Goal: Task Accomplishment & Management: Use online tool/utility

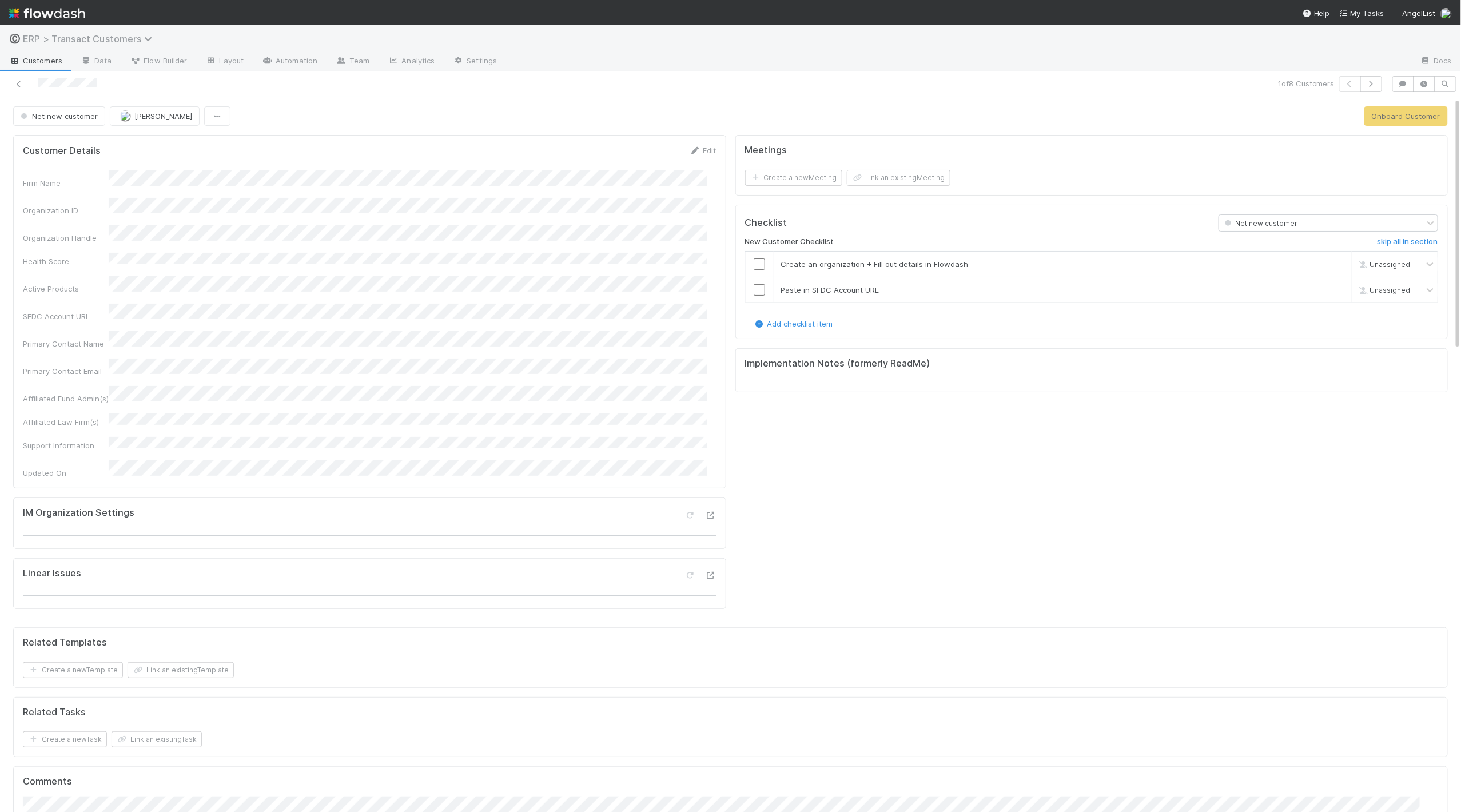
click at [87, 33] on span "ERP > Transact Customers" at bounding box center [90, 39] width 135 height 12
type input "o"
type input "outg"
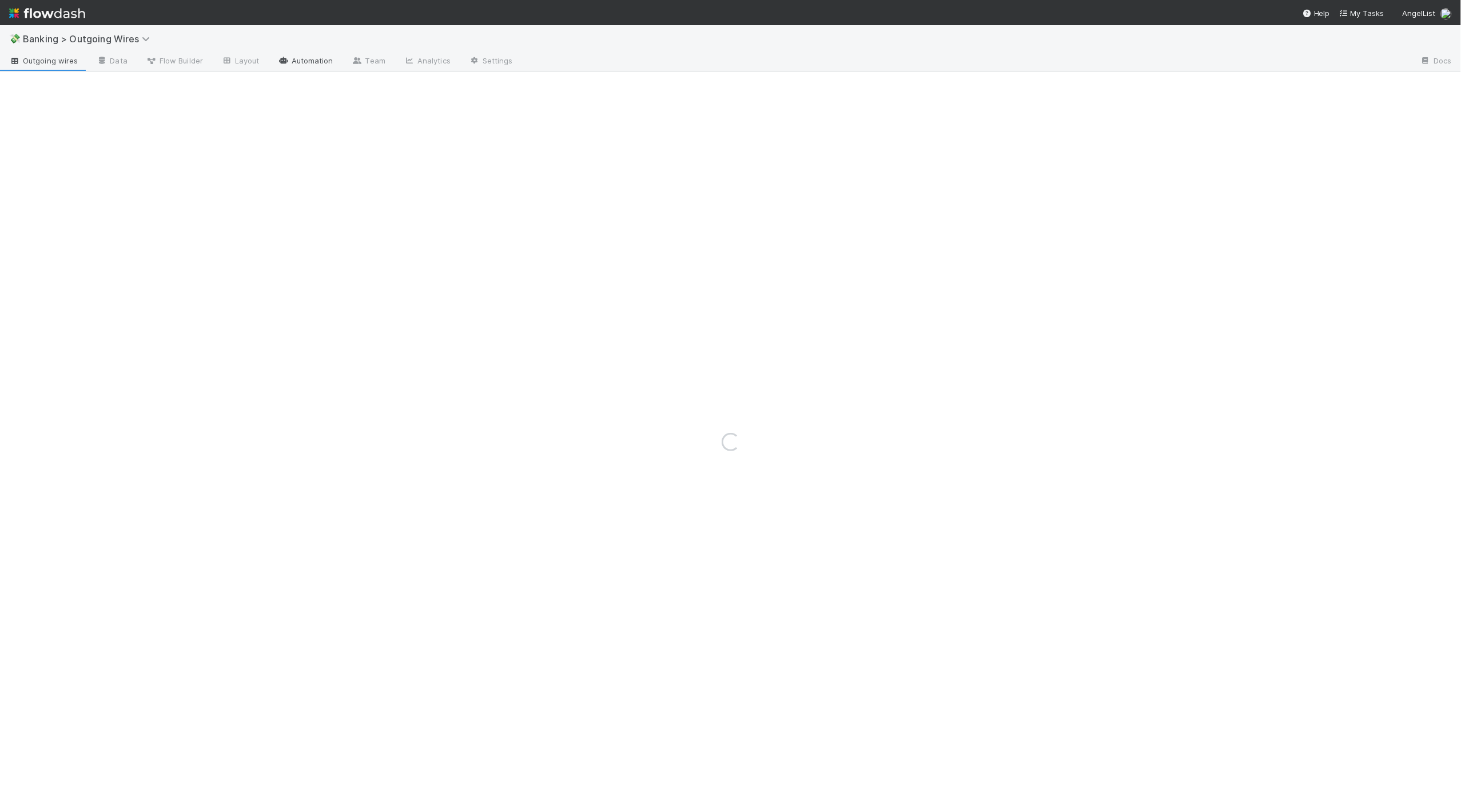
click at [328, 62] on link "Automation" at bounding box center [305, 62] width 73 height 18
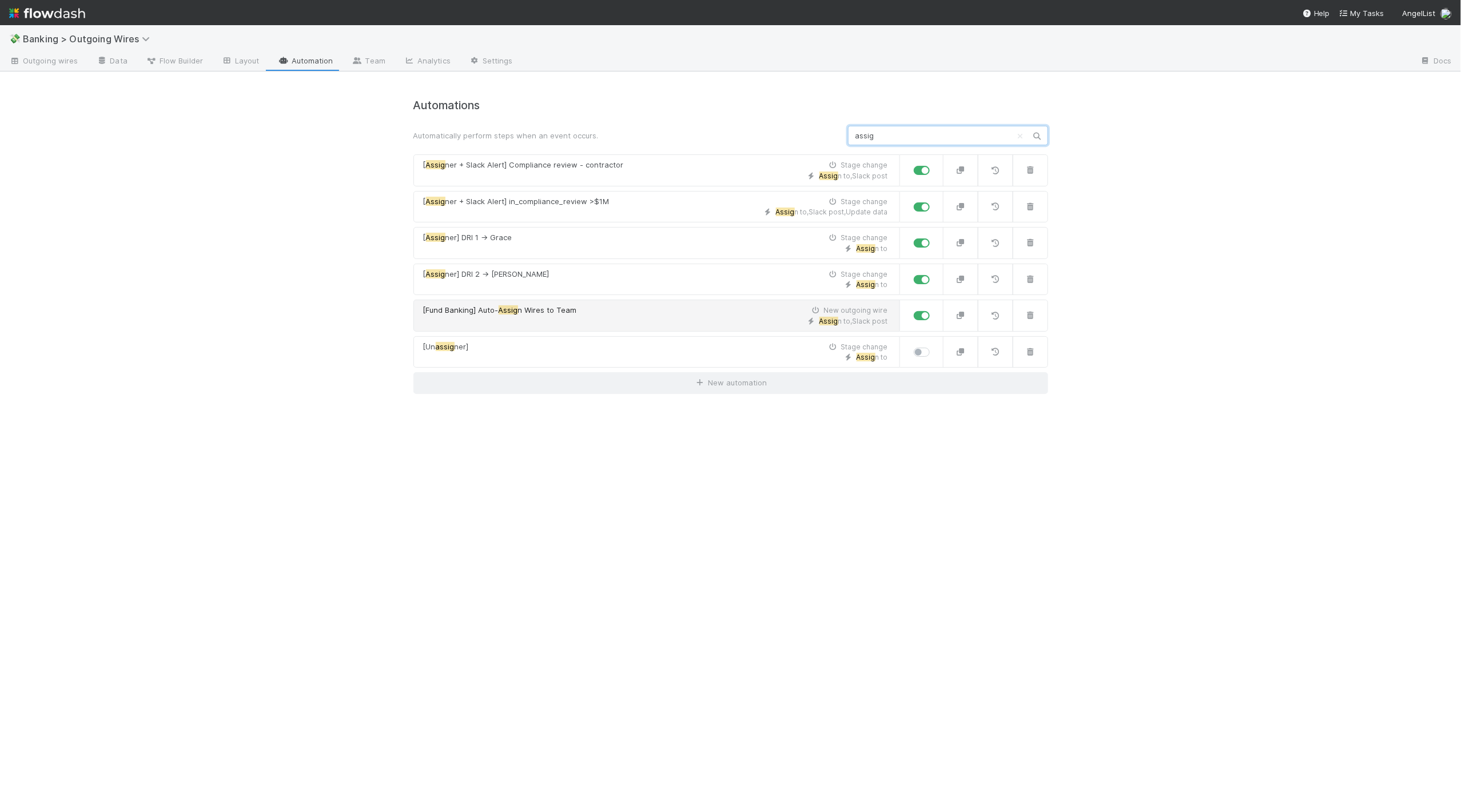
type input "assig"
click at [556, 313] on span "[Fund Banking] Auto- Assig n Wires to Team" at bounding box center [500, 311] width 154 height 12
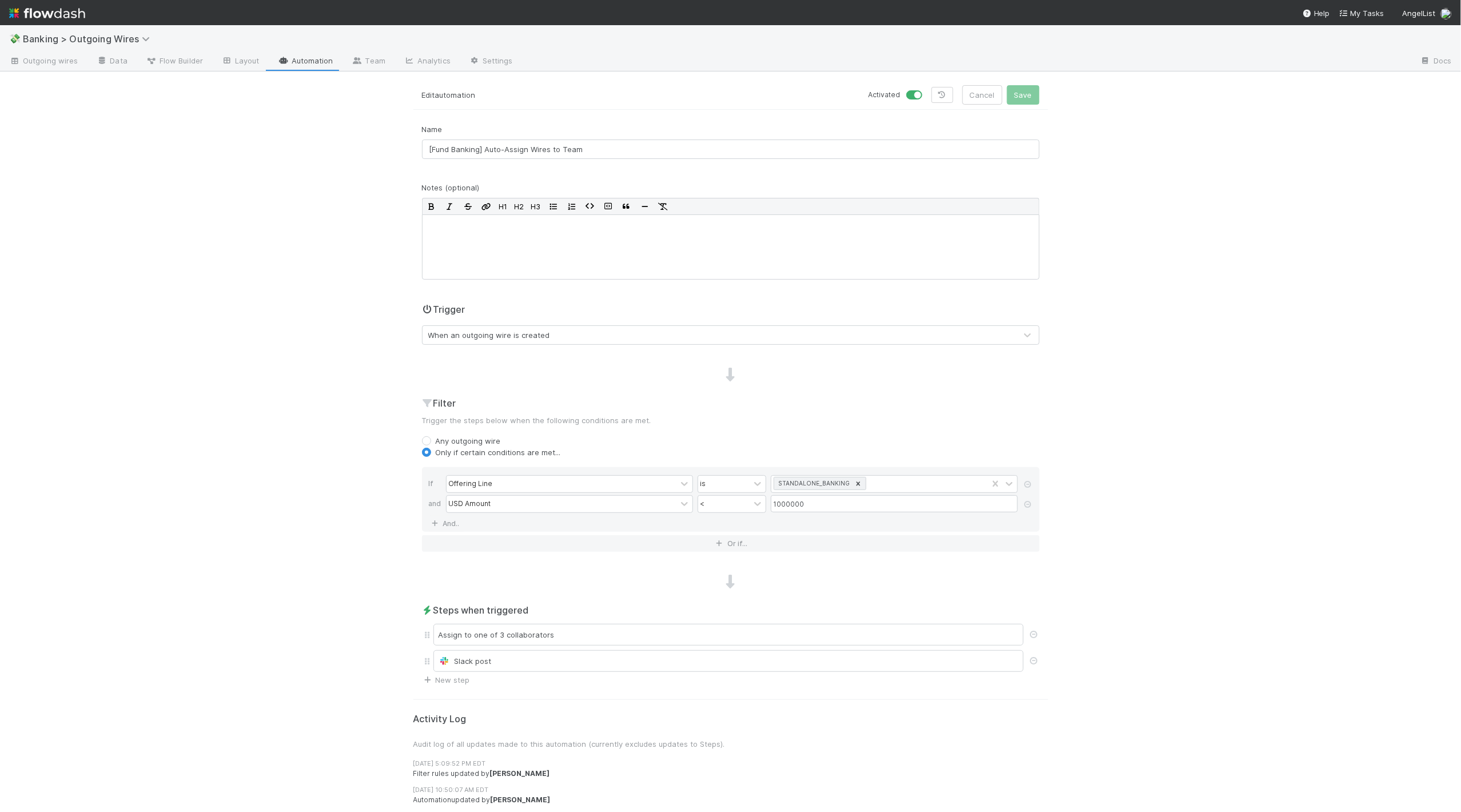
scroll to position [73, 0]
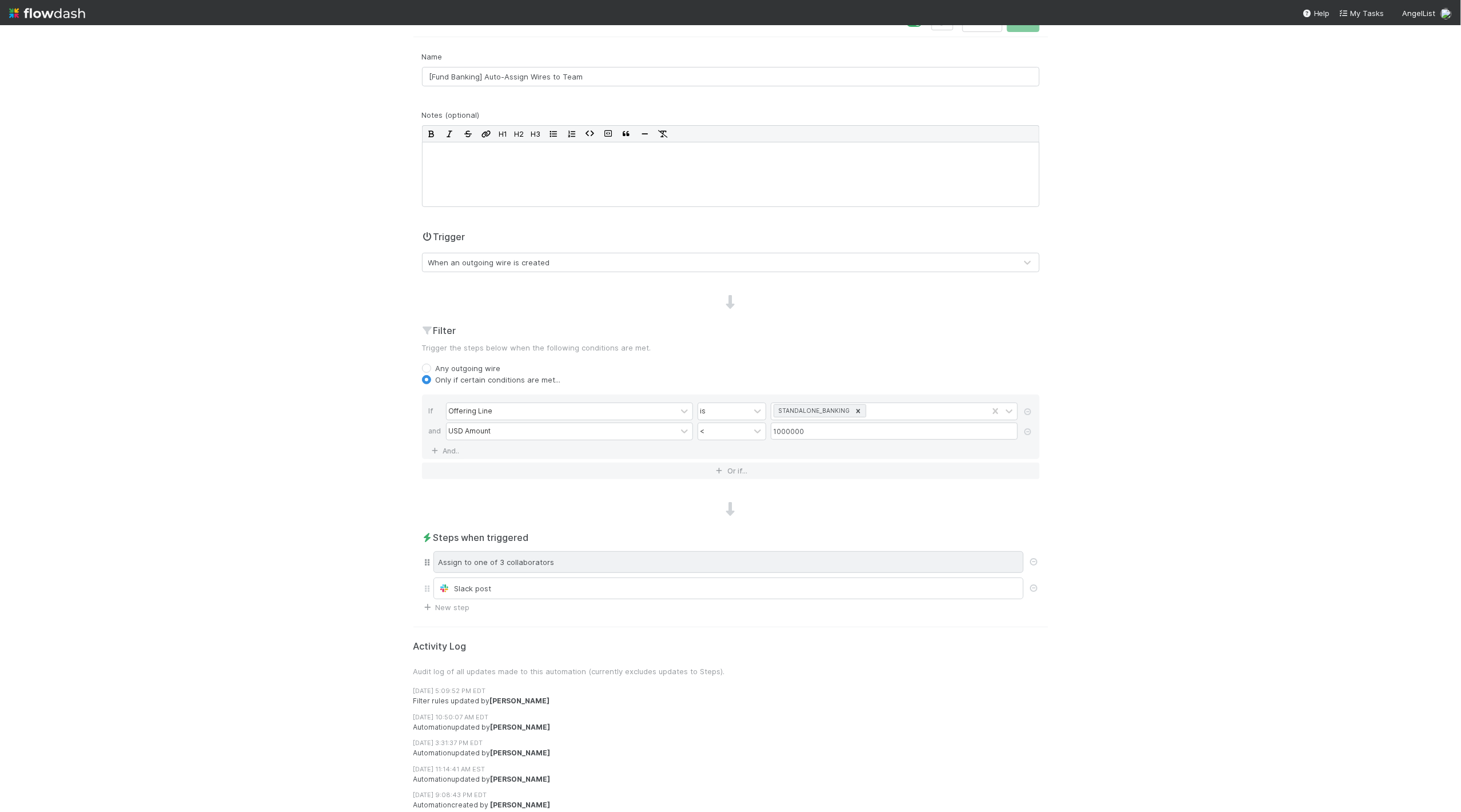
click at [534, 562] on div "Assign to one of 3 collaborators" at bounding box center [729, 562] width 590 height 21
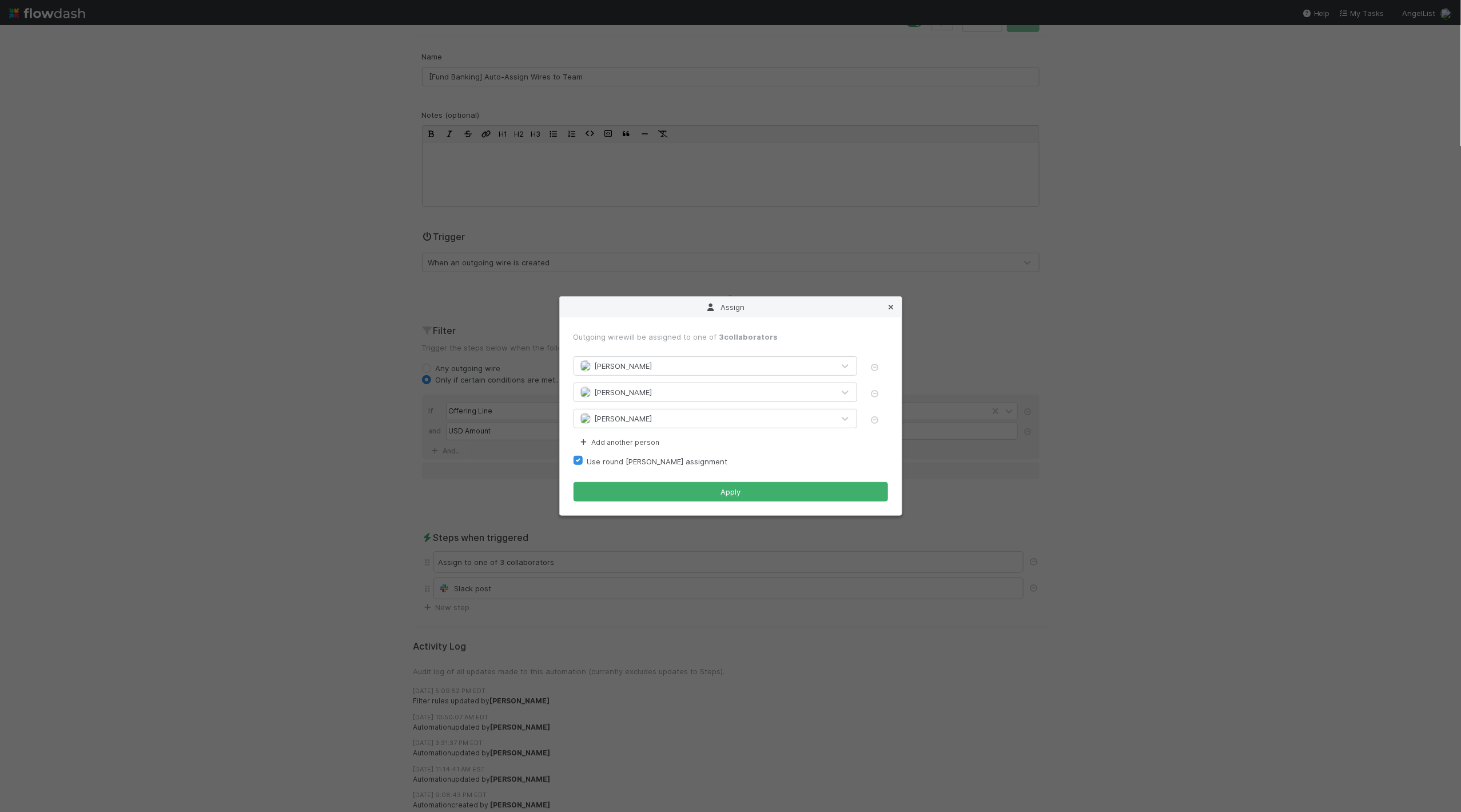
click at [890, 305] on icon at bounding box center [891, 307] width 12 height 7
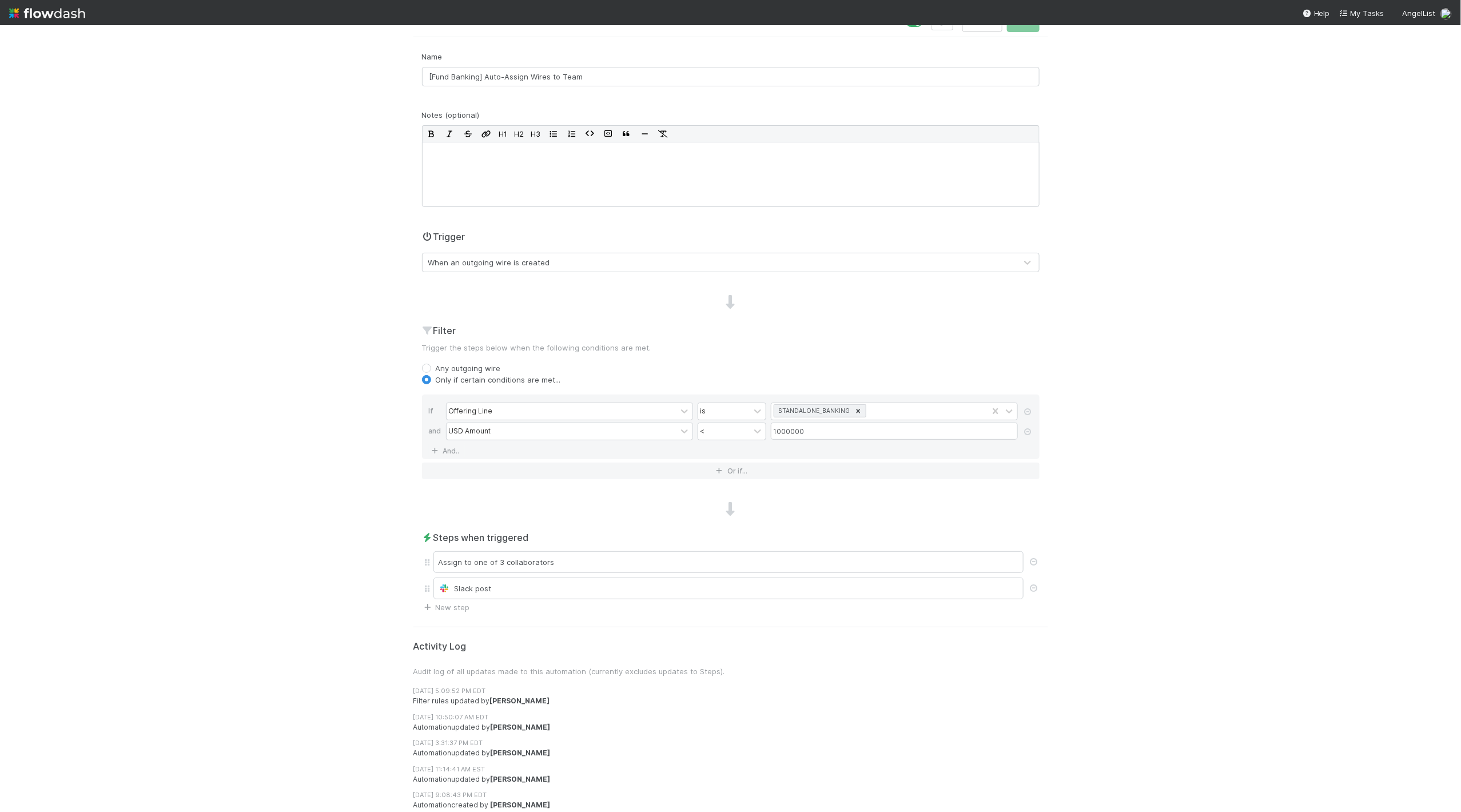
scroll to position [0, 0]
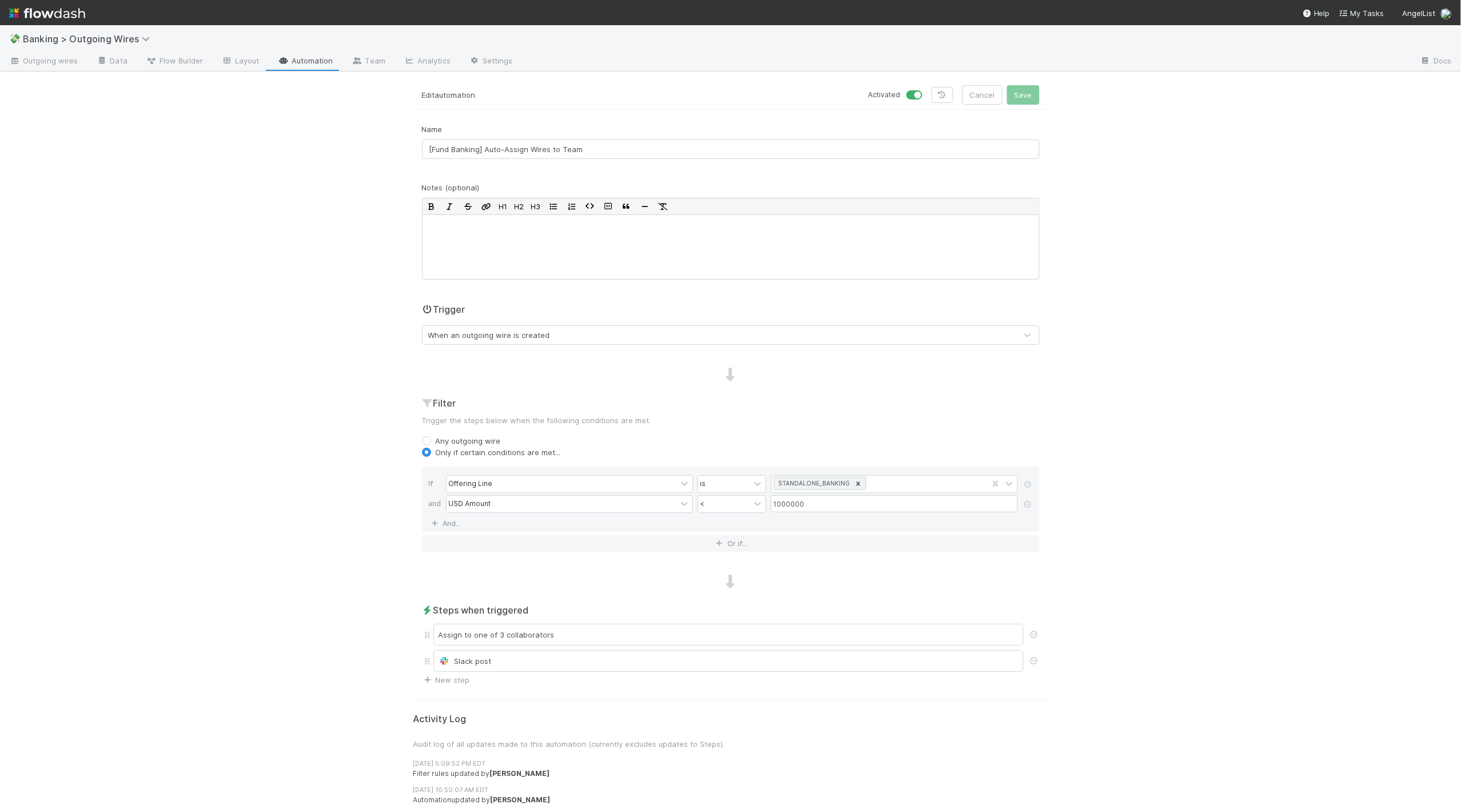
click at [308, 55] on link "Automation" at bounding box center [305, 62] width 73 height 18
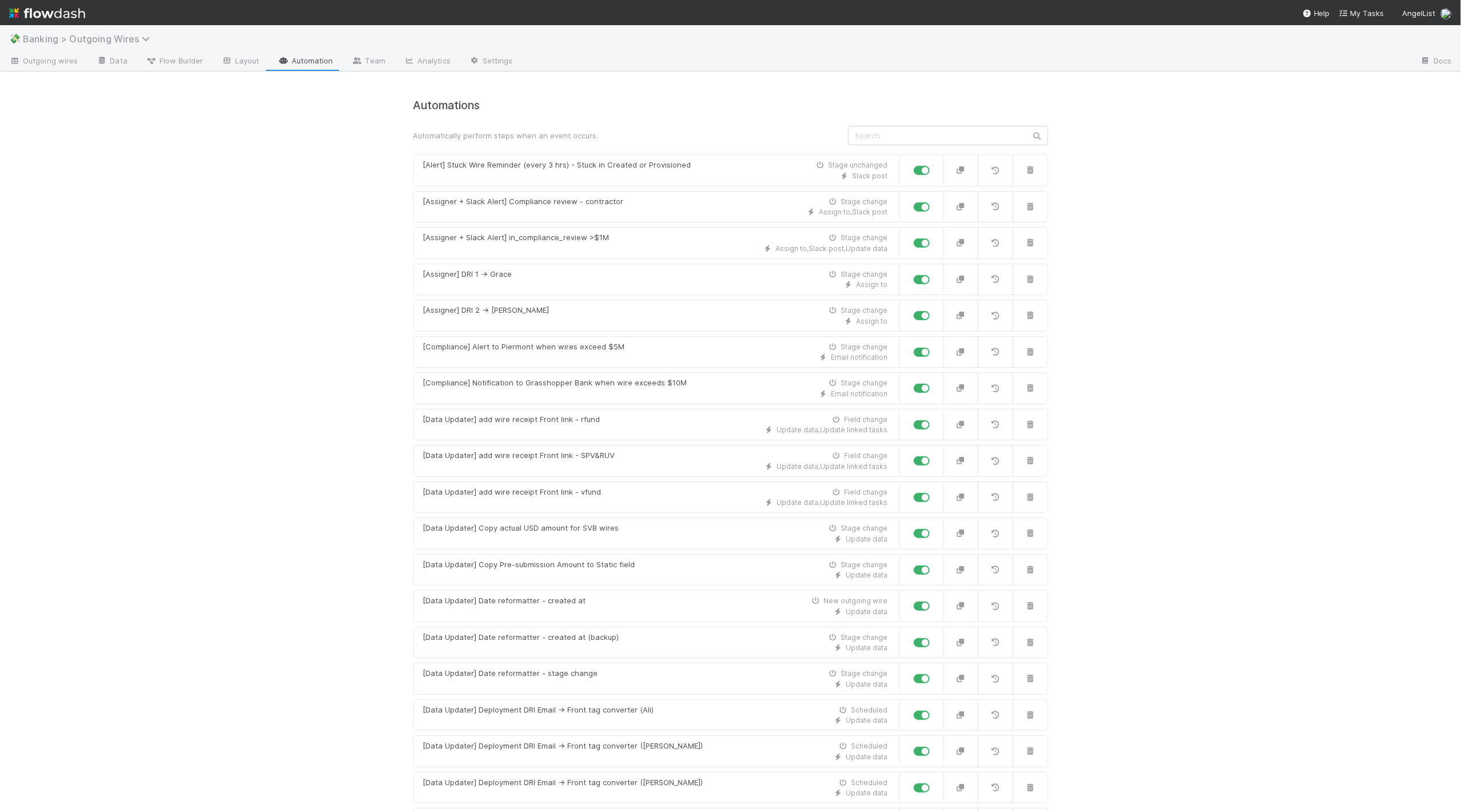
click at [124, 36] on span "Banking > Outgoing Wires" at bounding box center [89, 39] width 133 height 12
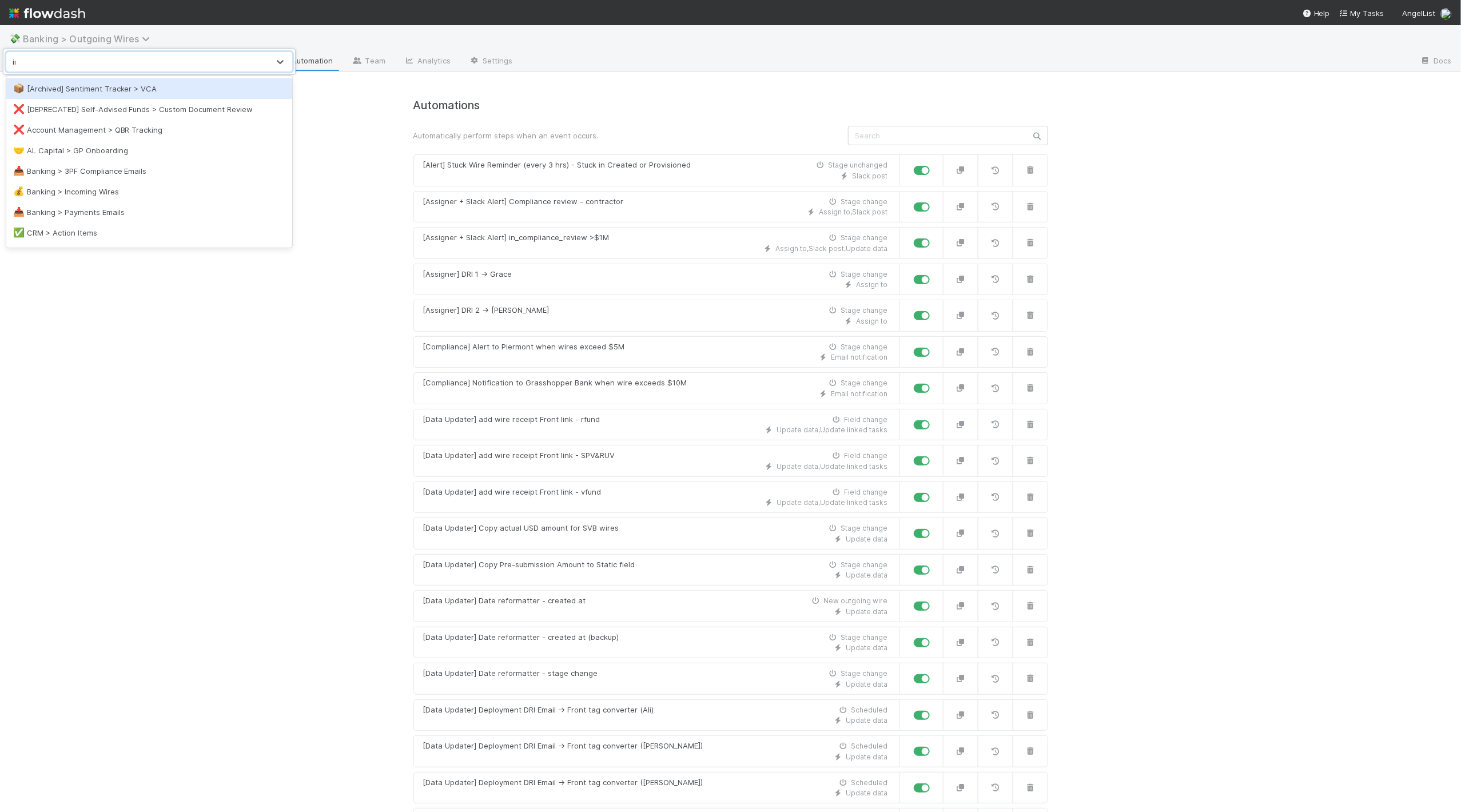
type input "incom"
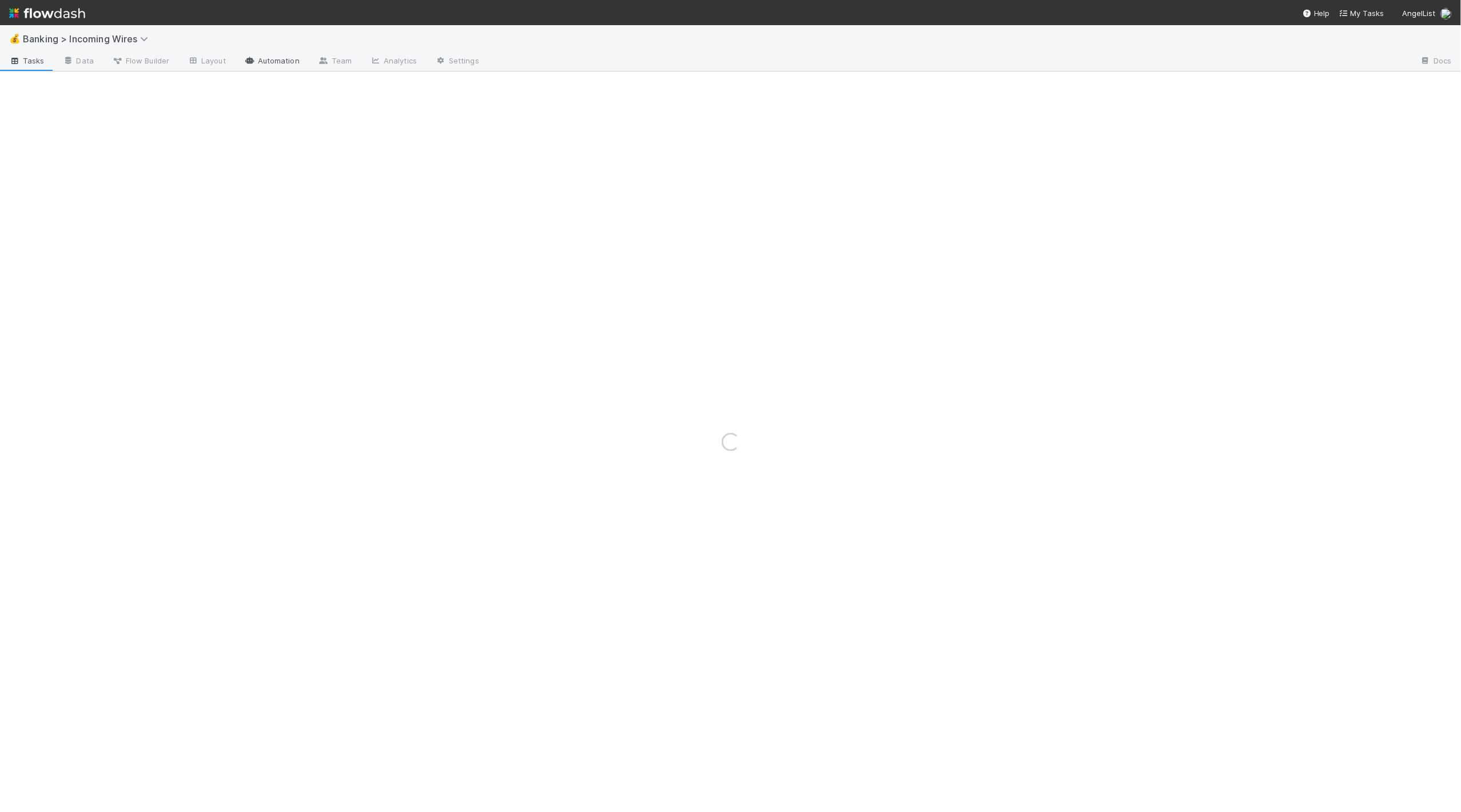
click at [282, 60] on link "Automation" at bounding box center [271, 62] width 73 height 18
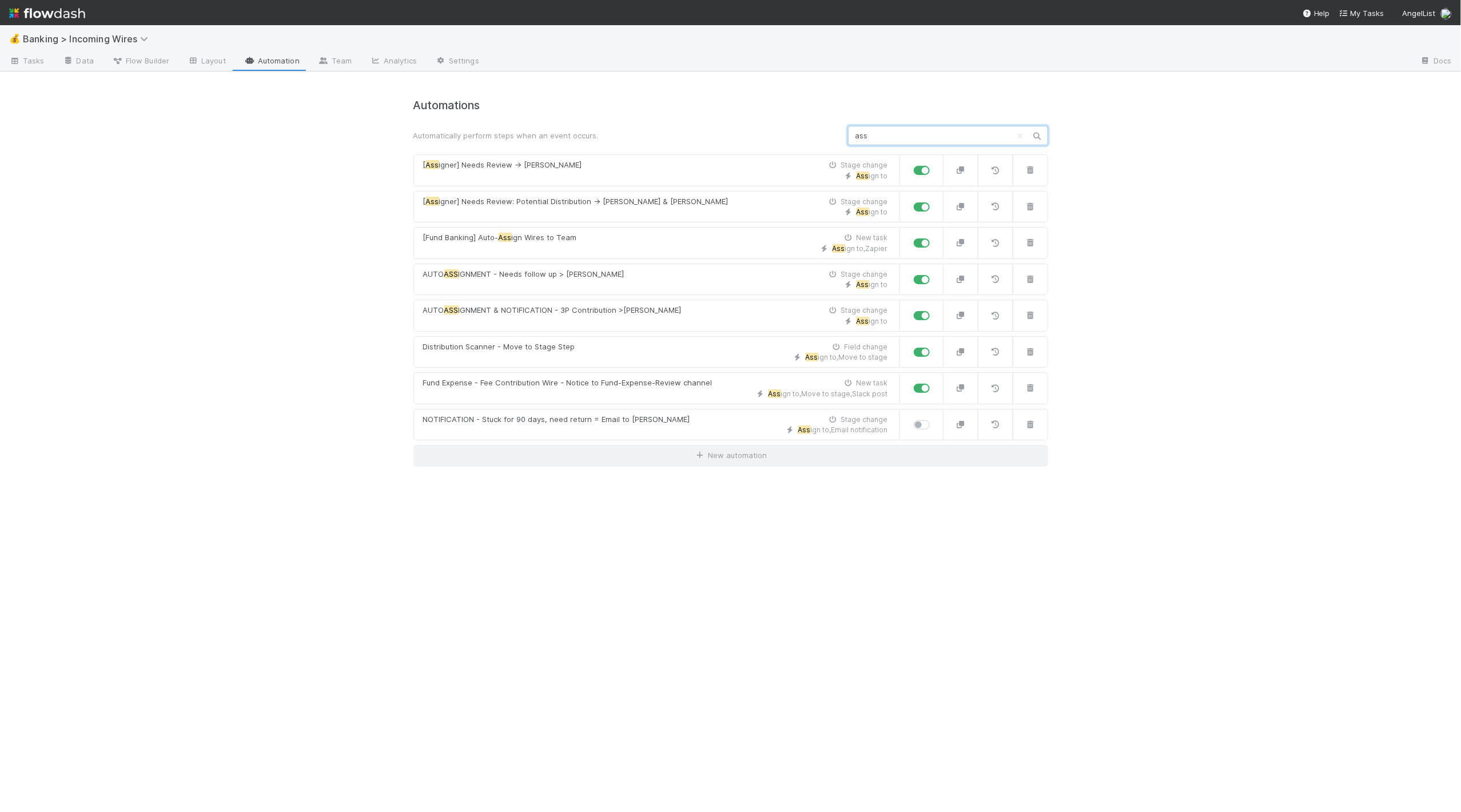
type input "assi"
click at [620, 244] on div "Assi gn to , Zapier" at bounding box center [655, 249] width 465 height 10
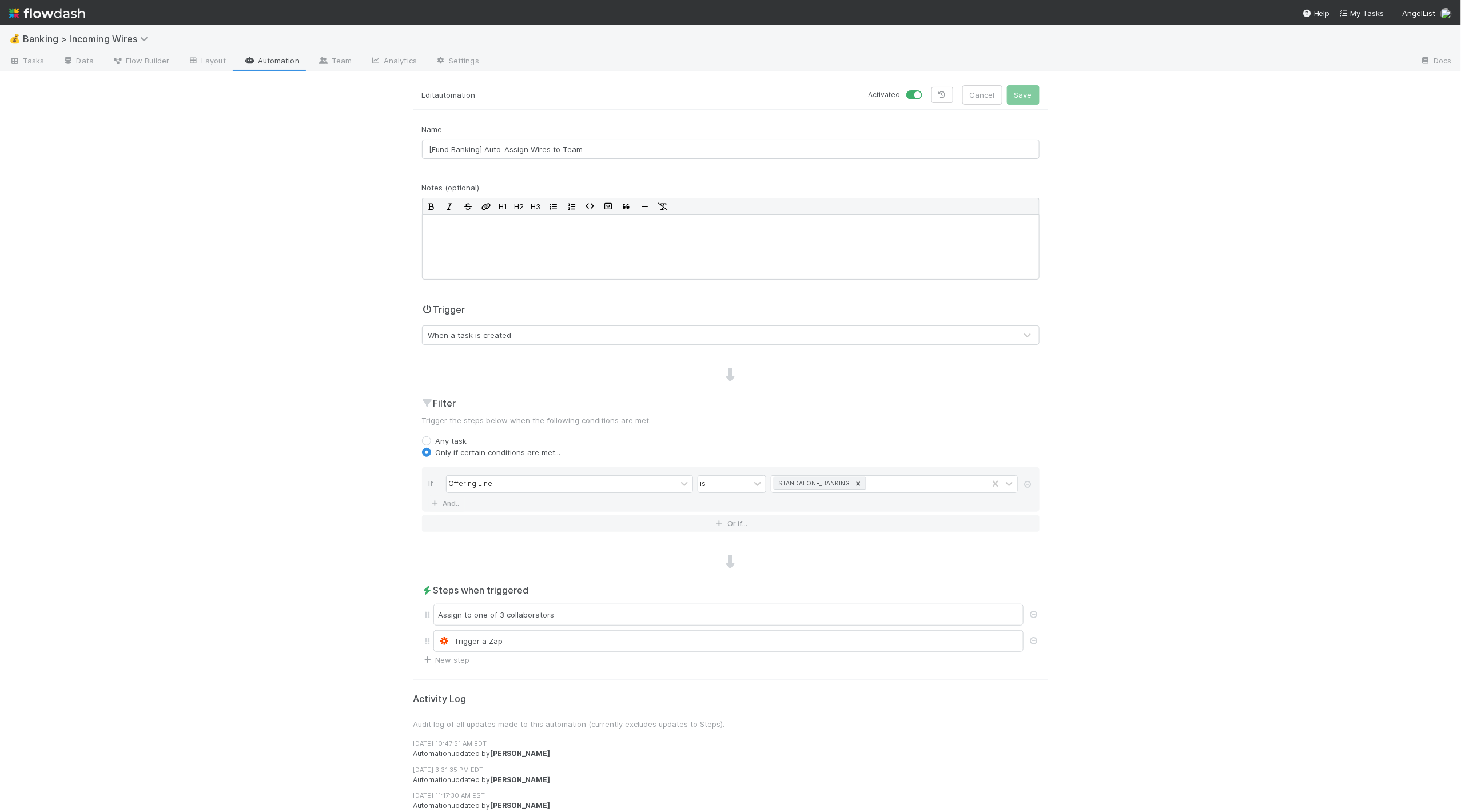
click at [224, 464] on div "💰 Banking > Incoming Wires Tasks Data Flow Builder Layout Automation Team Analy…" at bounding box center [730, 419] width 1461 height 787
